Goal: Complete application form

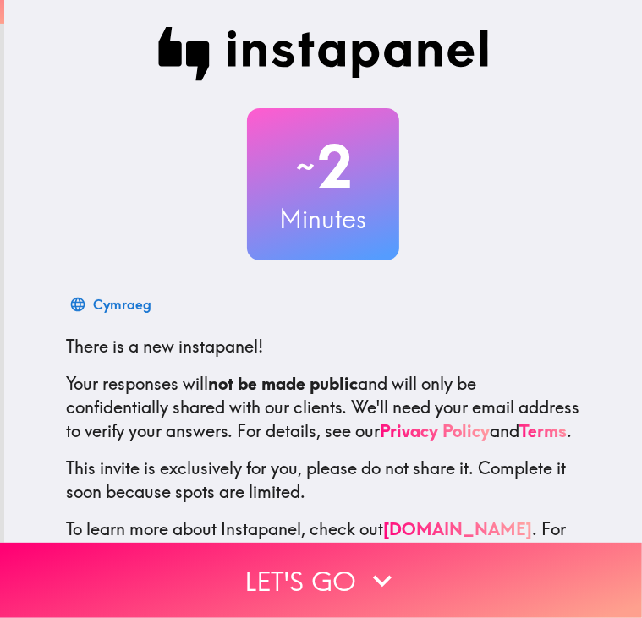
scroll to position [85, 0]
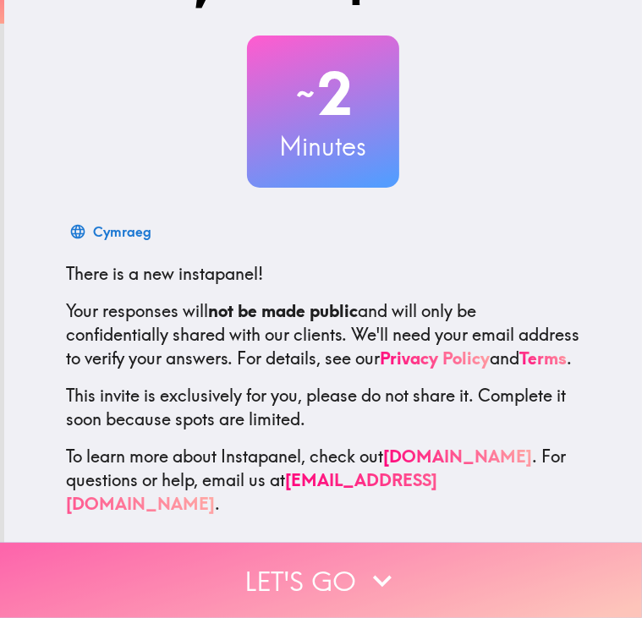
click at [332, 584] on button "Let's go" at bounding box center [321, 580] width 642 height 75
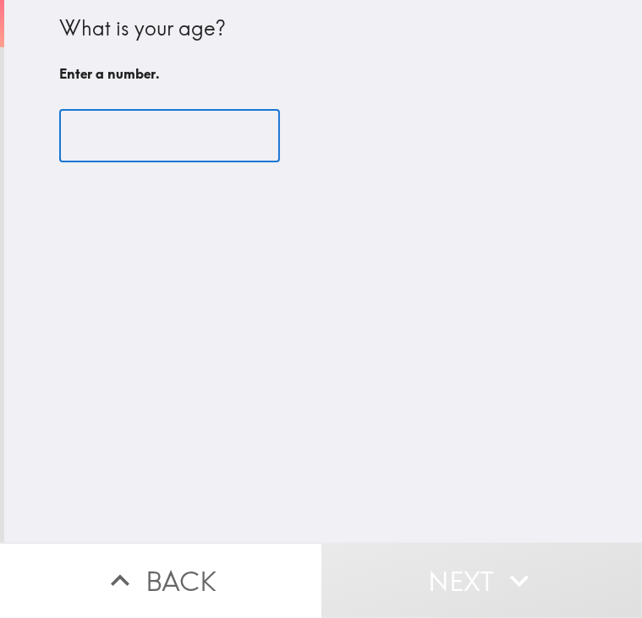
click at [157, 161] on input "number" at bounding box center [169, 136] width 221 height 52
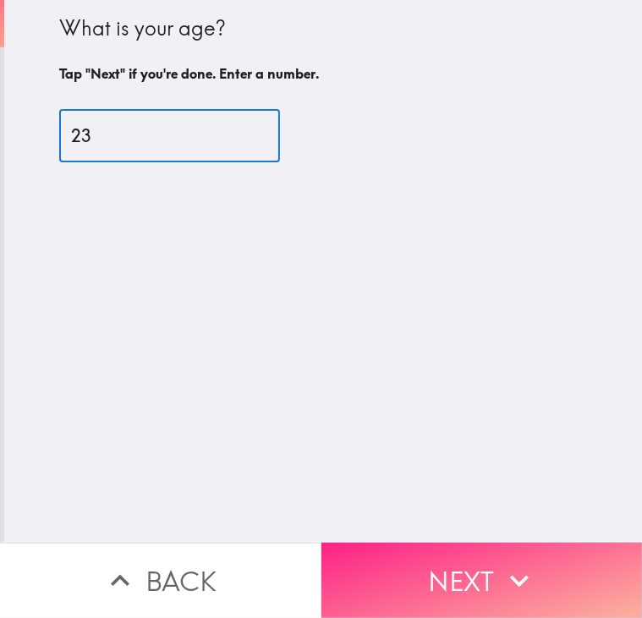
type input "23"
click at [482, 569] on button "Next" at bounding box center [483, 580] width 322 height 75
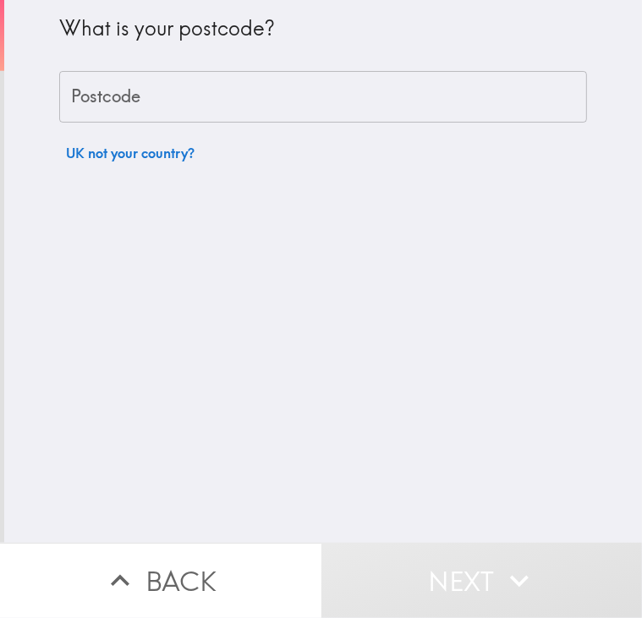
click at [169, 107] on input "Postcode" at bounding box center [323, 97] width 528 height 52
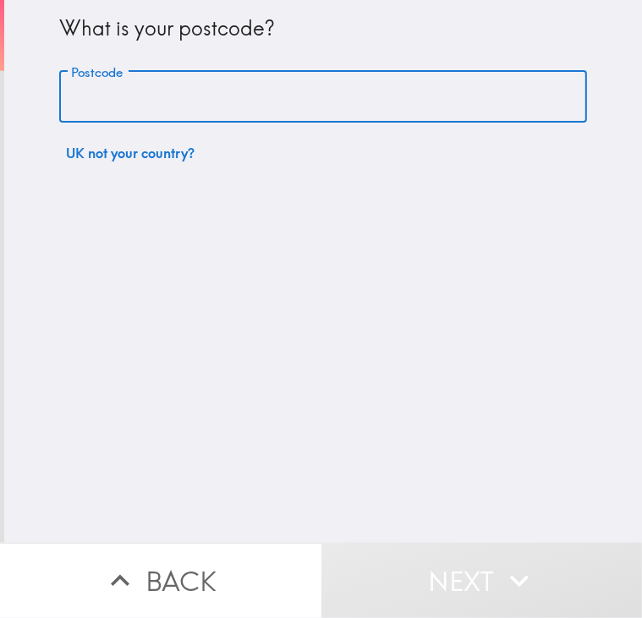
type input "TQ3 2BD"
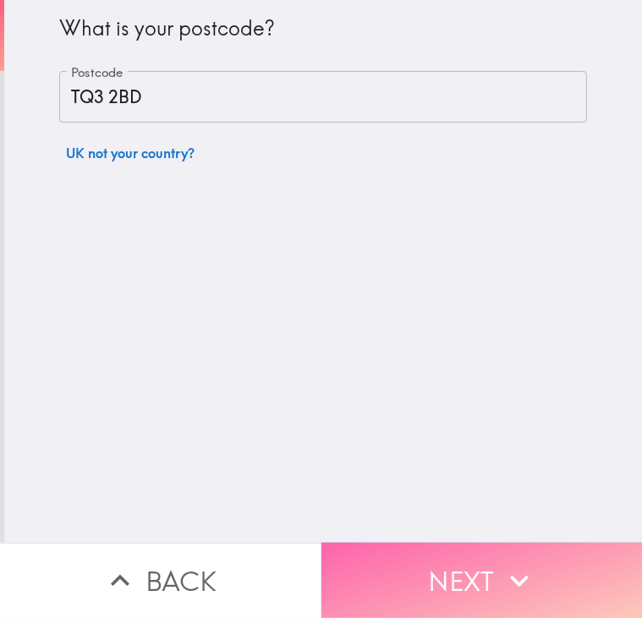
click at [409, 543] on button "Next" at bounding box center [483, 580] width 322 height 75
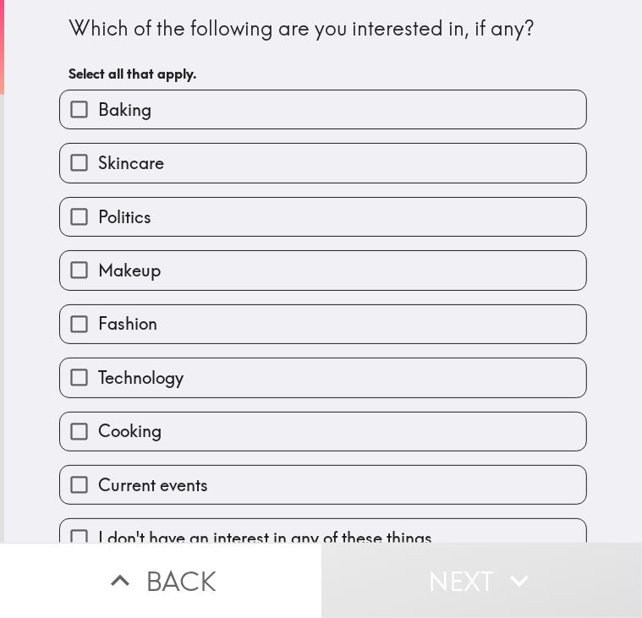
click at [301, 155] on label "Skincare" at bounding box center [323, 163] width 526 height 38
click at [98, 155] on input "Skincare" at bounding box center [79, 163] width 38 height 38
checkbox input "true"
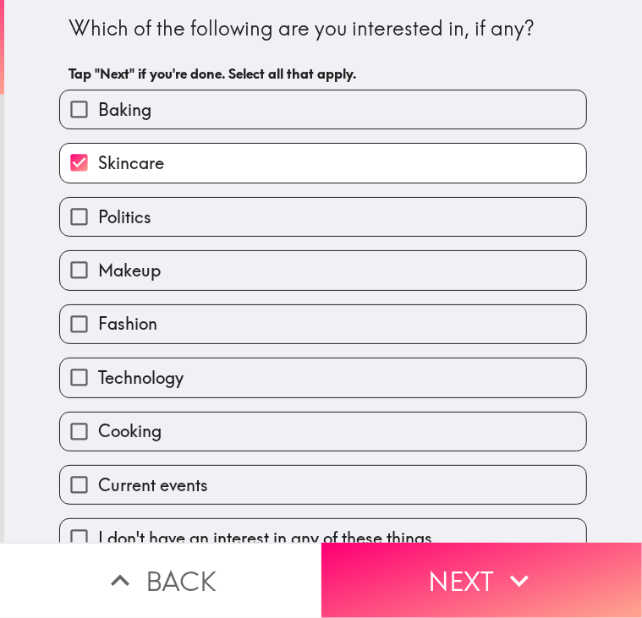
click at [315, 209] on label "Politics" at bounding box center [323, 217] width 526 height 38
click at [98, 209] on input "Politics" at bounding box center [79, 217] width 38 height 38
checkbox input "true"
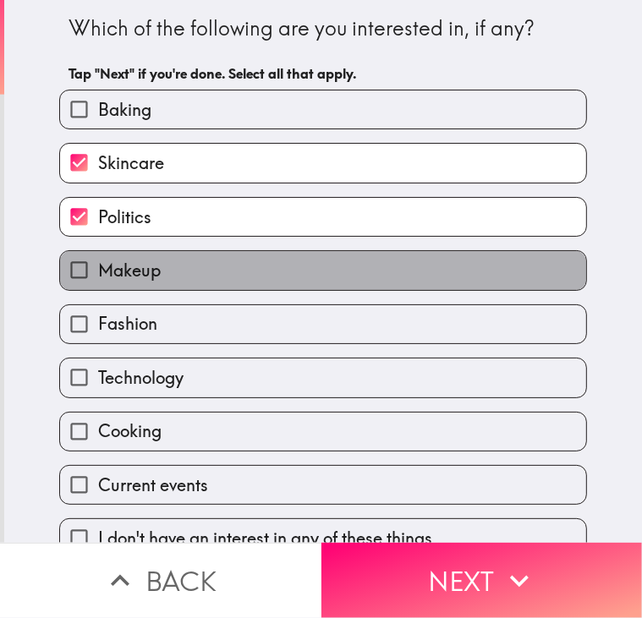
click at [336, 261] on label "Makeup" at bounding box center [323, 270] width 526 height 38
click at [98, 261] on input "Makeup" at bounding box center [79, 270] width 38 height 38
checkbox input "true"
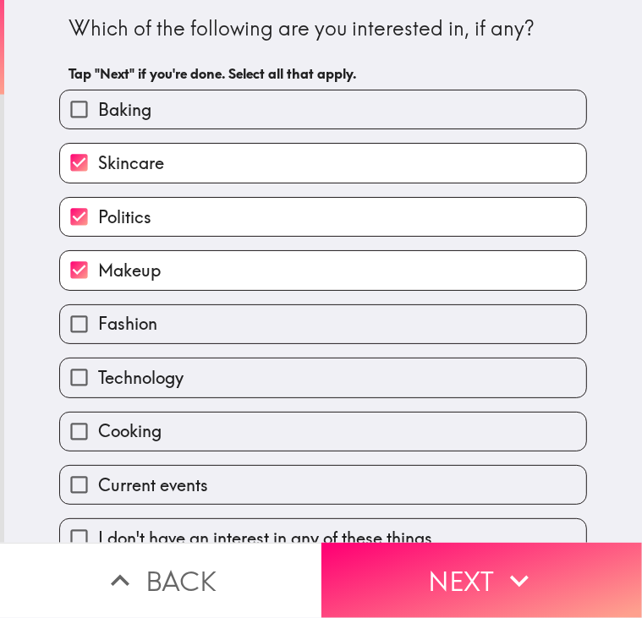
click at [260, 331] on label "Fashion" at bounding box center [323, 324] width 526 height 38
click at [98, 331] on input "Fashion" at bounding box center [79, 324] width 38 height 38
checkbox input "true"
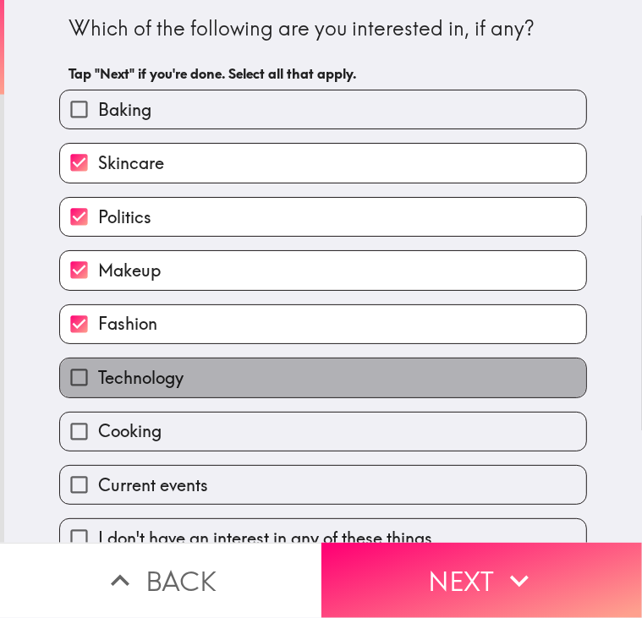
click at [245, 374] on label "Technology" at bounding box center [323, 378] width 526 height 38
click at [98, 374] on input "Technology" at bounding box center [79, 378] width 38 height 38
checkbox input "true"
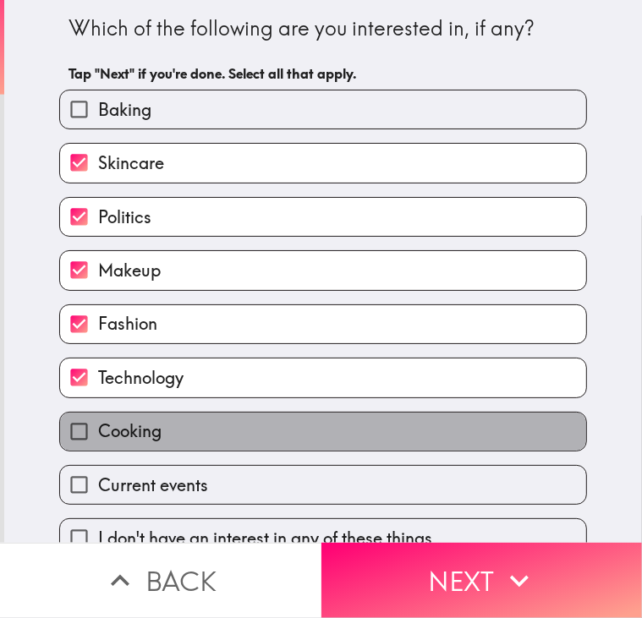
click at [273, 423] on label "Cooking" at bounding box center [323, 432] width 526 height 38
click at [98, 423] on input "Cooking" at bounding box center [79, 432] width 38 height 38
checkbox input "true"
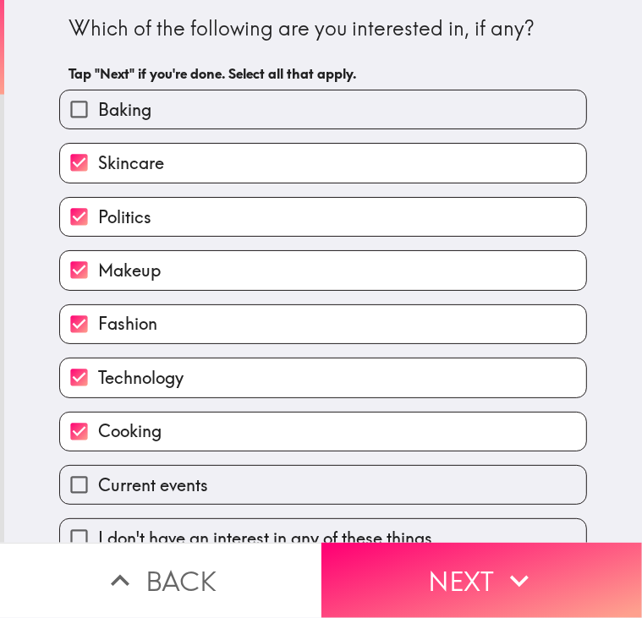
scroll to position [25, 0]
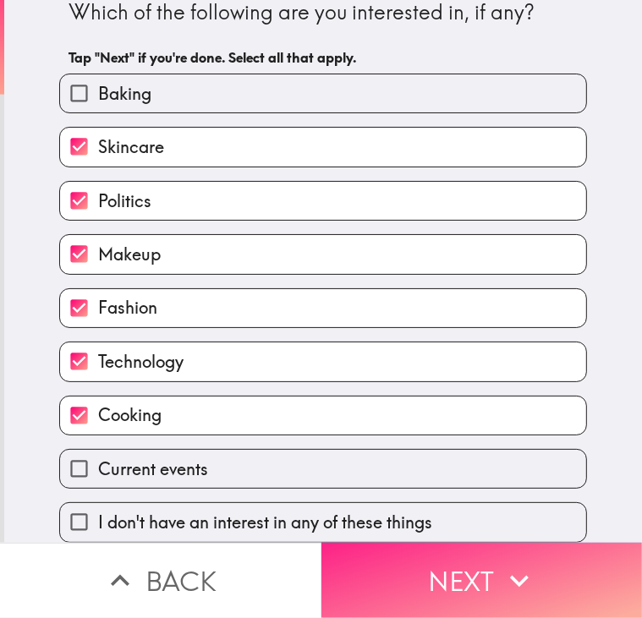
click at [441, 569] on button "Next" at bounding box center [483, 580] width 322 height 75
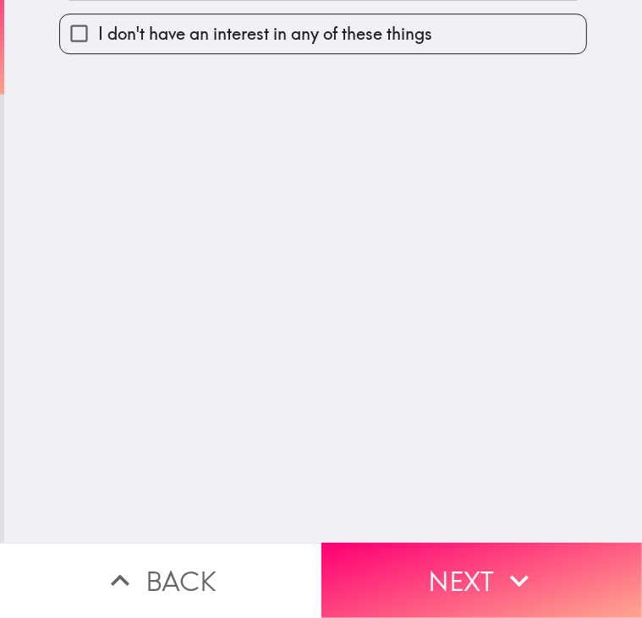
scroll to position [0, 0]
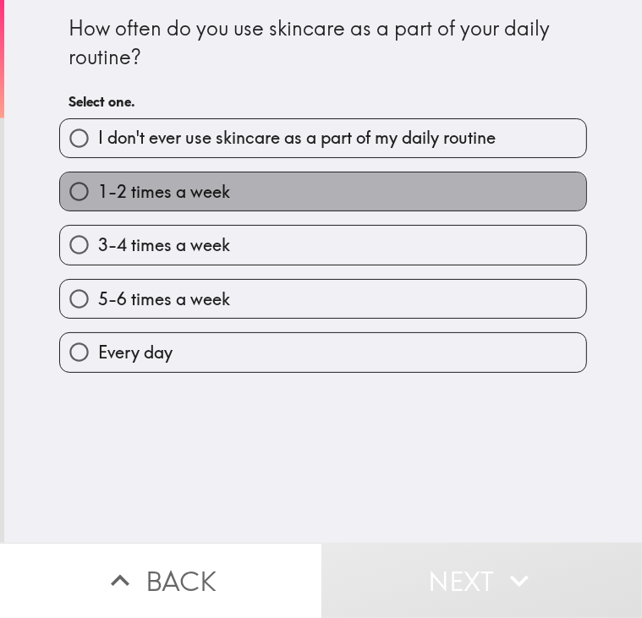
click at [362, 209] on label "1-2 times a week" at bounding box center [323, 192] width 526 height 38
click at [98, 209] on input "1-2 times a week" at bounding box center [79, 192] width 38 height 38
radio input "true"
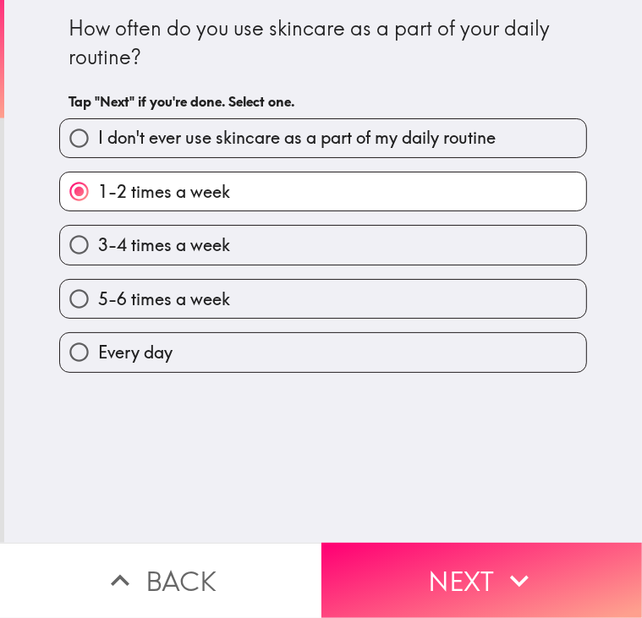
click at [433, 524] on div "How often do you use skincare as a part of your daily routine? Tap "Next" if yo…" at bounding box center [323, 271] width 638 height 543
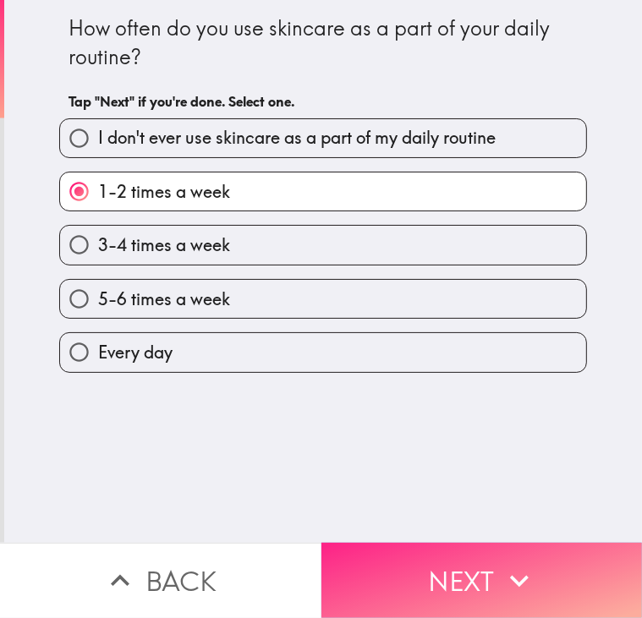
click at [470, 551] on button "Next" at bounding box center [483, 580] width 322 height 75
